Goal: Browse casually

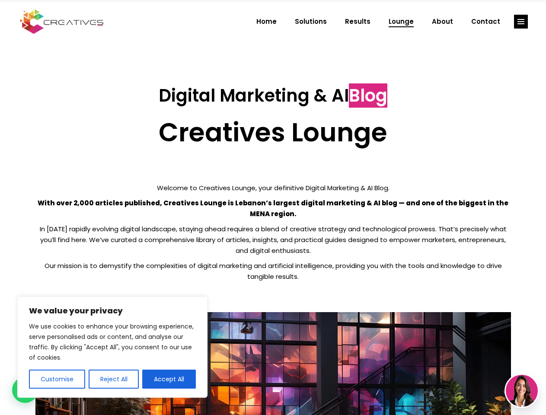
click at [273, 208] on p "With over 2,000 articles published, Creatives Lounge is Lebanon’s largest digit…" at bounding box center [273, 209] width 476 height 22
click at [57, 379] on button "Customise" at bounding box center [57, 379] width 56 height 19
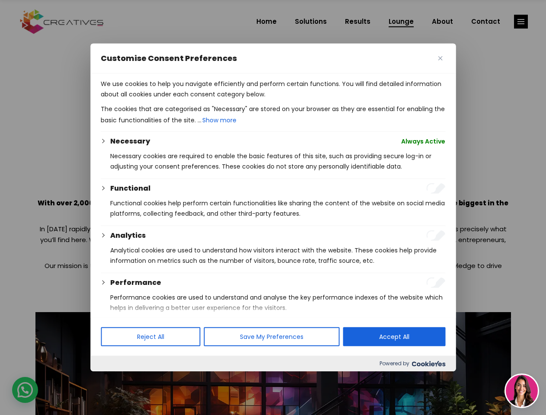
click at [113, 379] on div at bounding box center [273, 207] width 546 height 415
click at [169, 99] on p "We use cookies to help you navigate efficiently and perform certain functions. …" at bounding box center [273, 89] width 345 height 21
click at [521, 22] on div at bounding box center [273, 207] width 546 height 415
click at [522, 391] on img at bounding box center [522, 391] width 32 height 32
